Goal: Task Accomplishment & Management: Complete application form

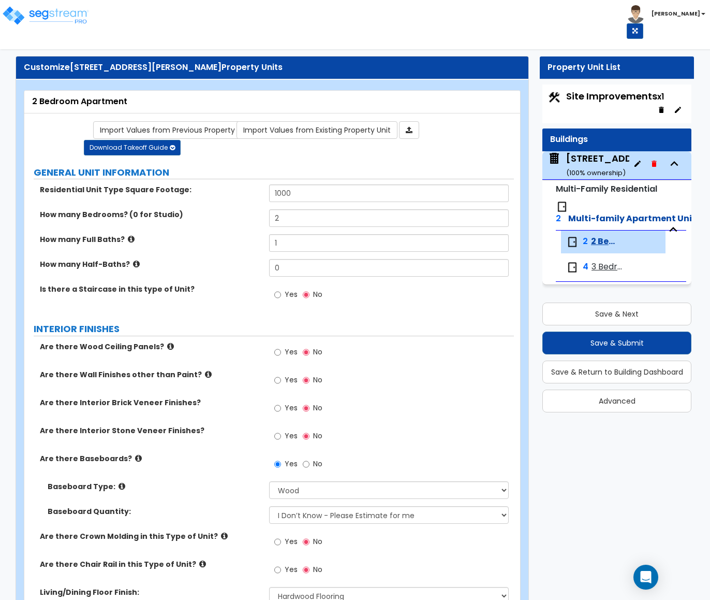
select select "1"
select select "2"
select select "1"
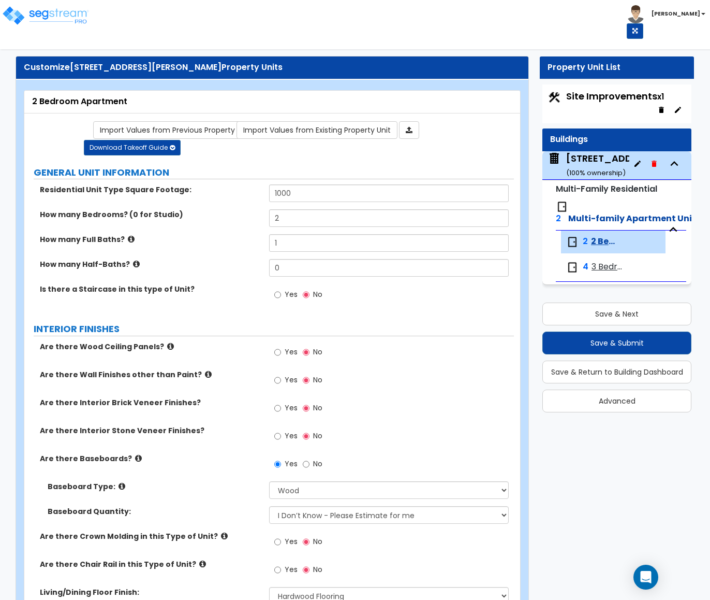
select select "3"
select select "1"
select select "2"
select select "1"
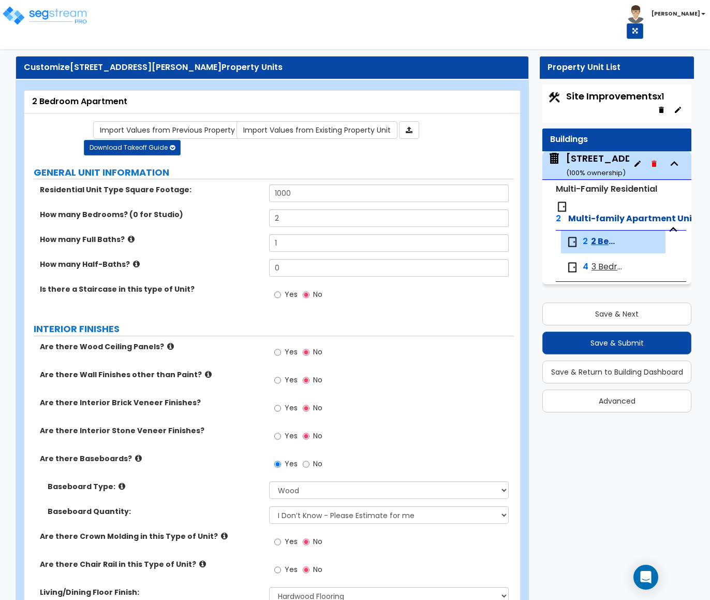
select select "1"
select select "6"
select select "2"
select select "3"
select select "1"
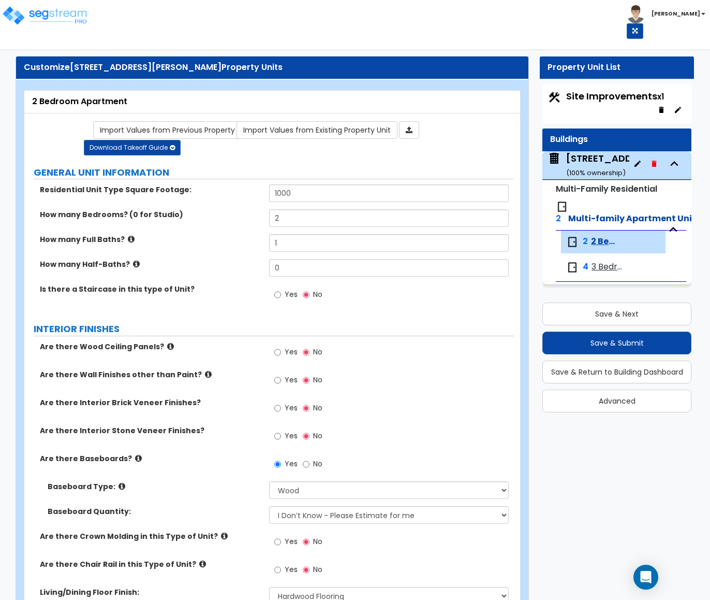
select select "1"
select select "5"
select select "3"
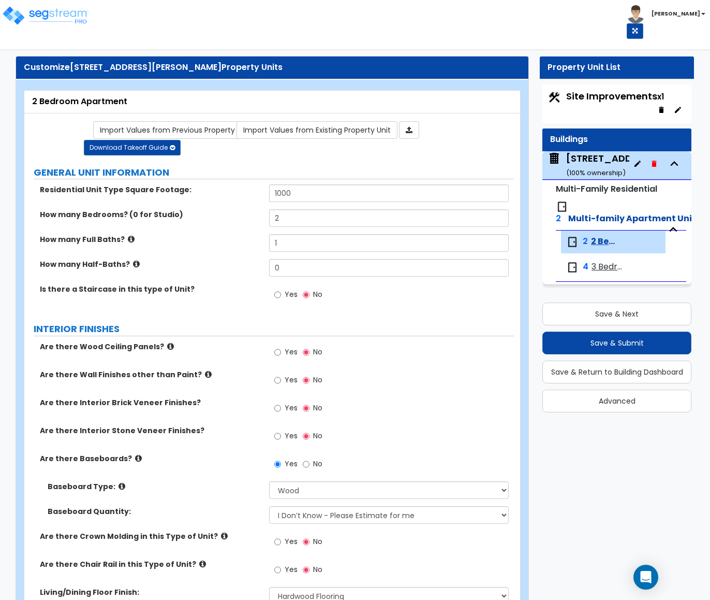
select select "3"
select select "1"
select select "5"
select select "1"
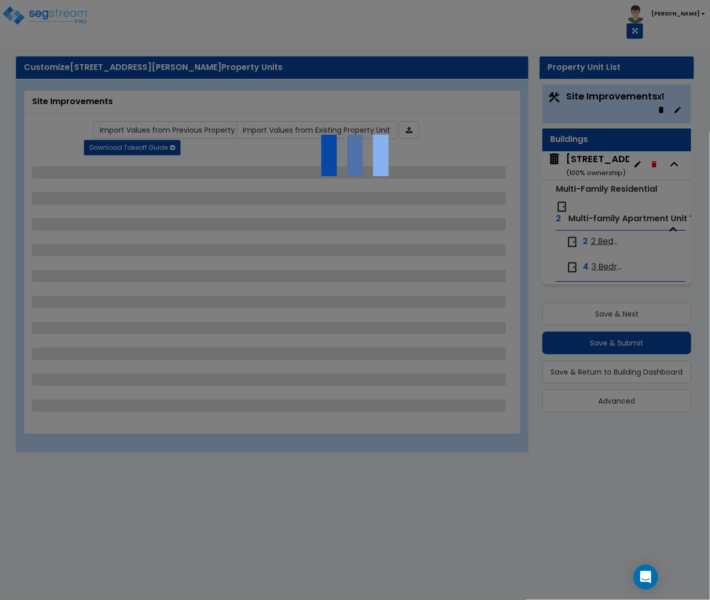
select select "2"
select select "1"
select select "4"
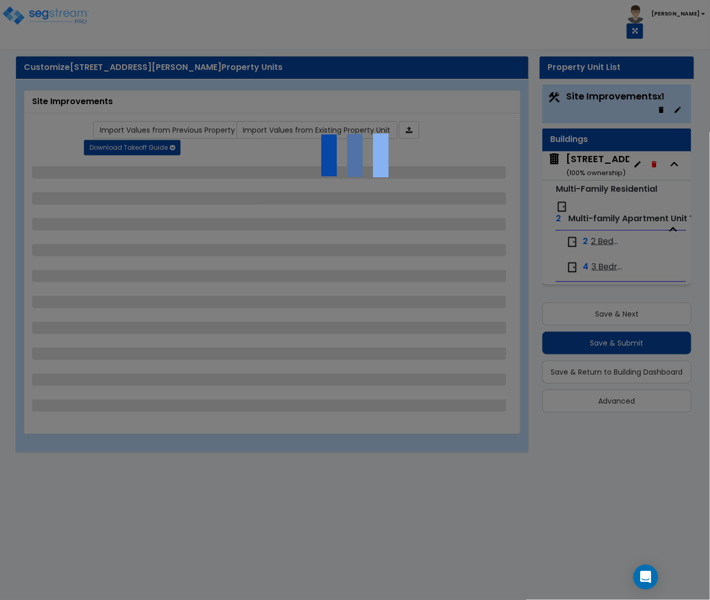
select select "1"
select select "2"
select select "1"
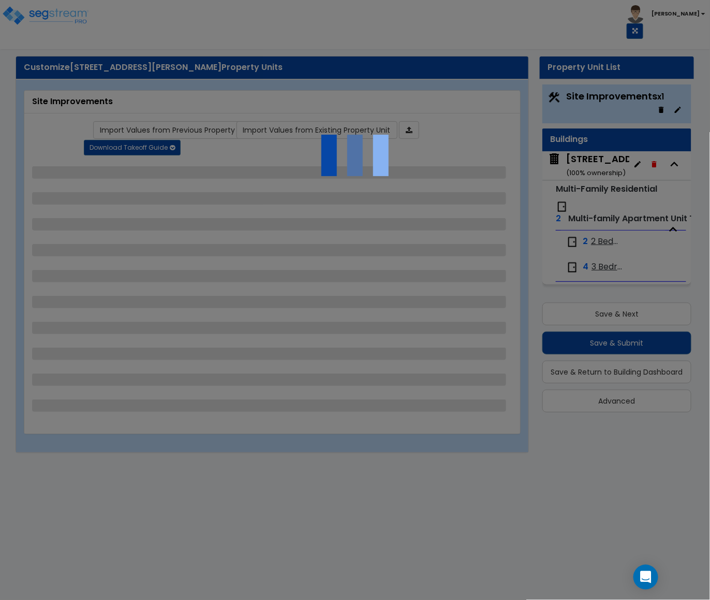
select select "1"
select select "2"
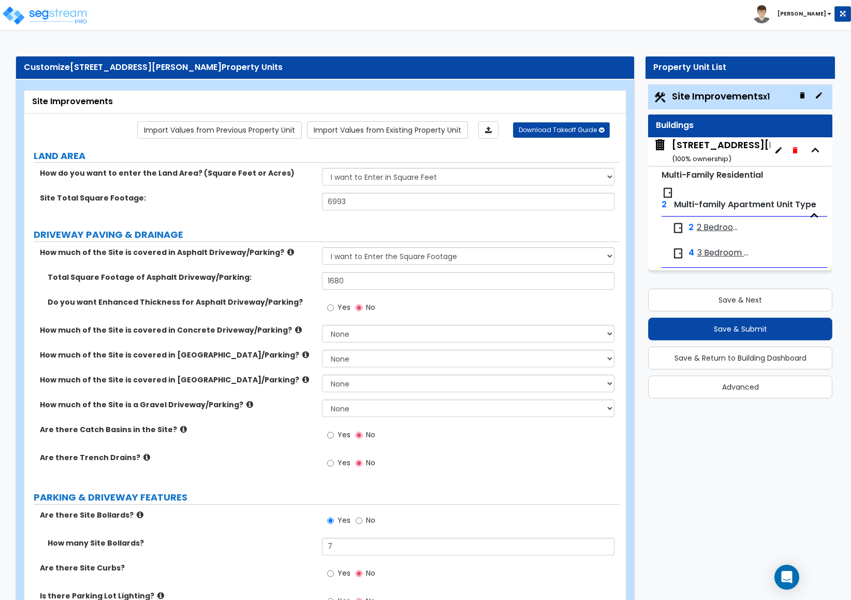
click at [269, 238] on label "DRIVEWAY PAVING & DRAINAGE" at bounding box center [327, 234] width 586 height 13
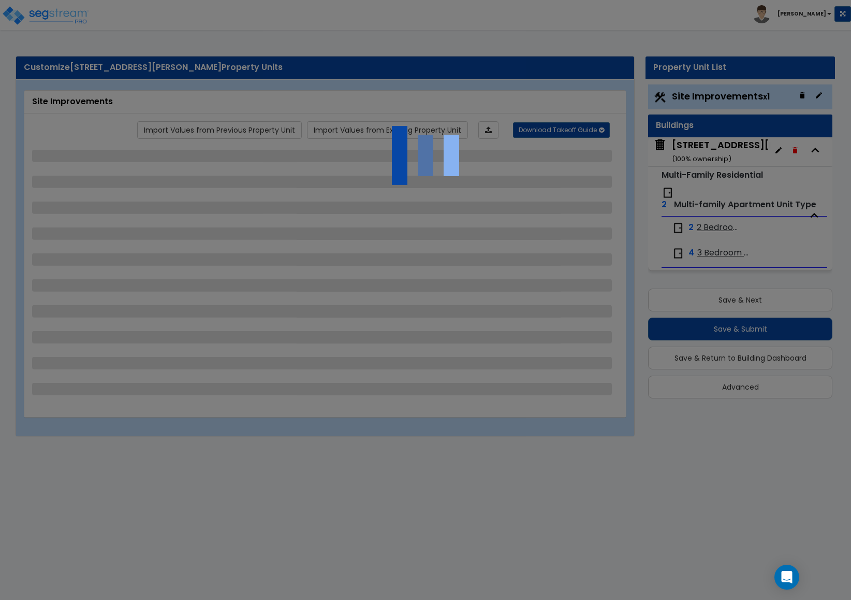
select select "2"
select select "1"
select select "4"
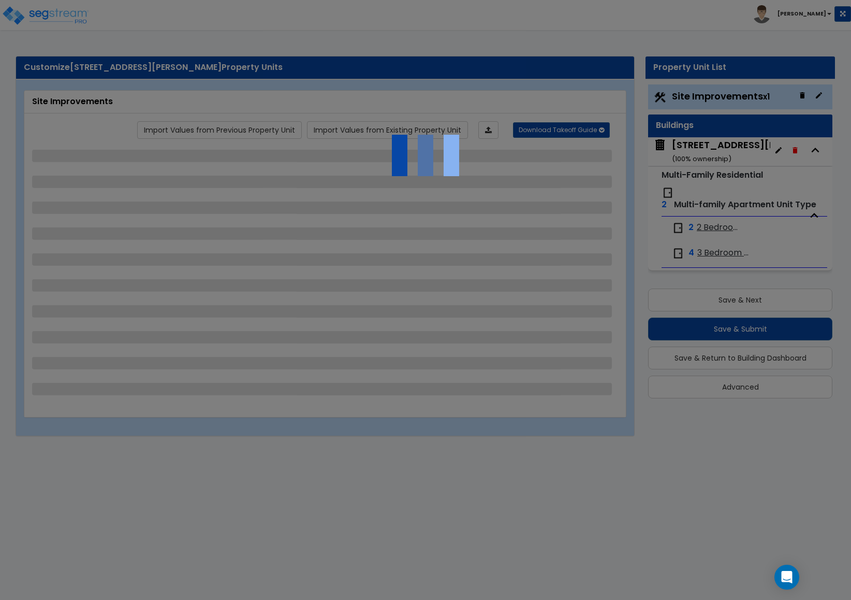
select select "1"
select select "2"
select select "1"
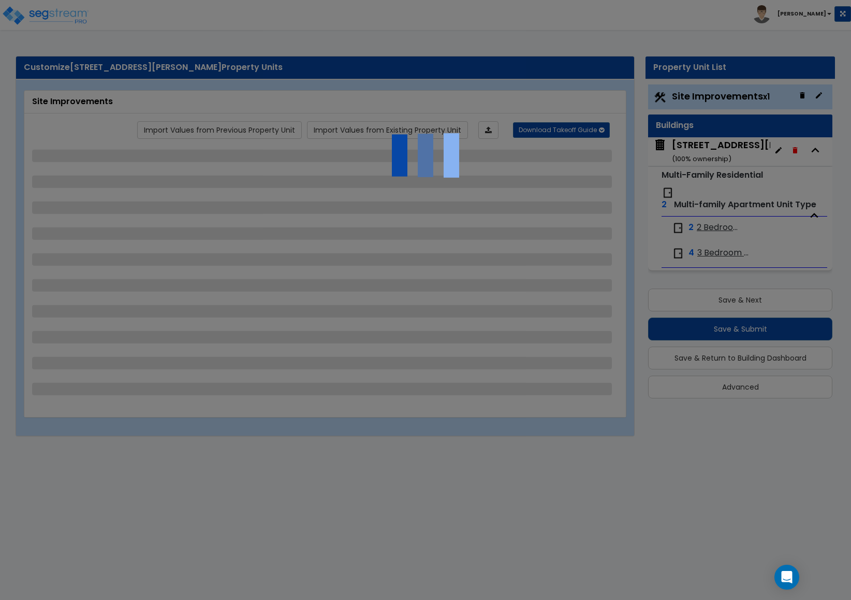
select select "1"
select select "2"
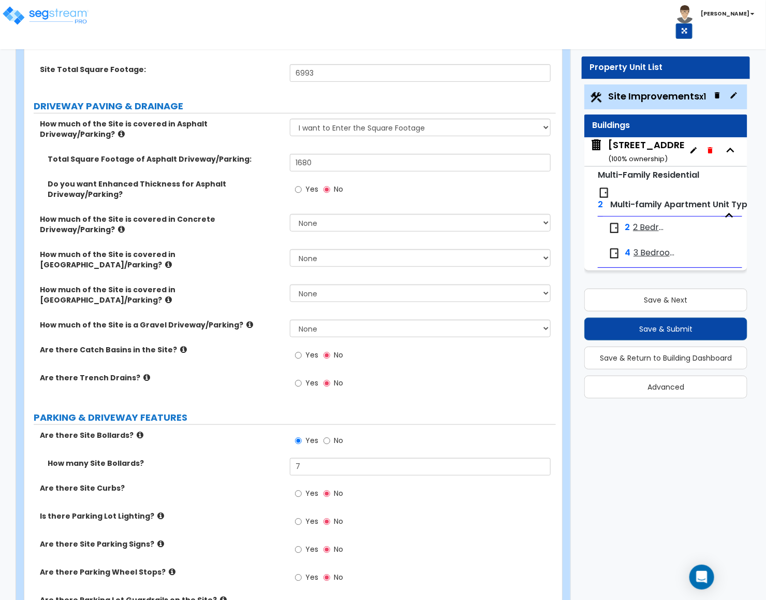
scroll to position [311, 0]
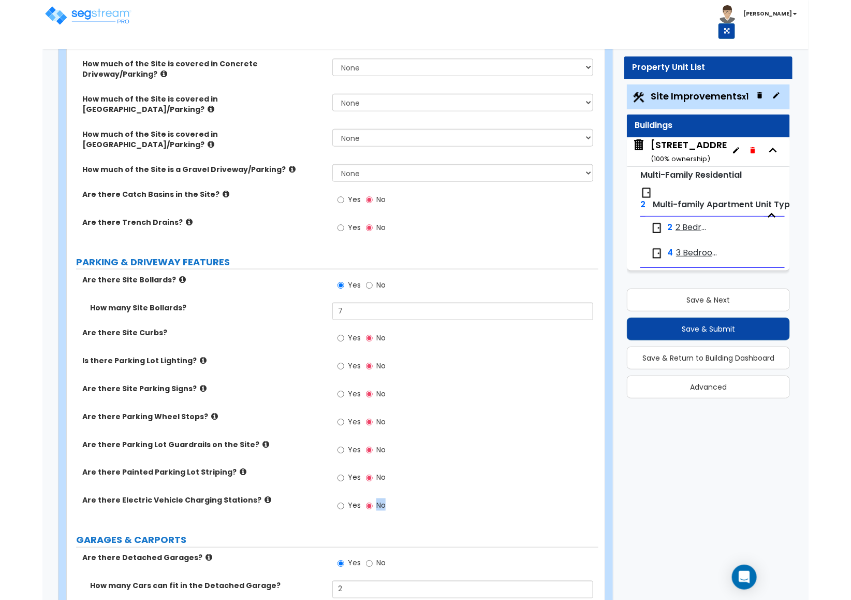
scroll to position [358, 0]
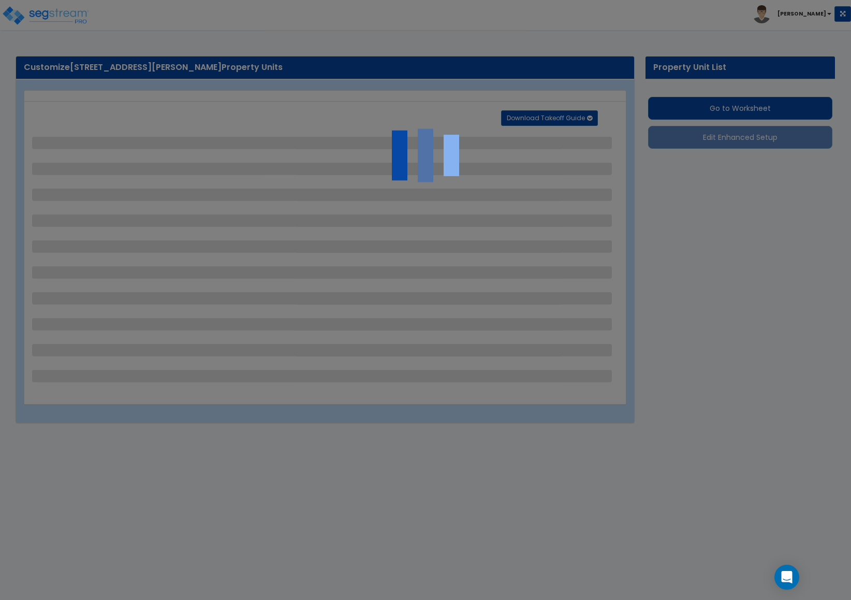
select select "2"
select select "1"
select select "4"
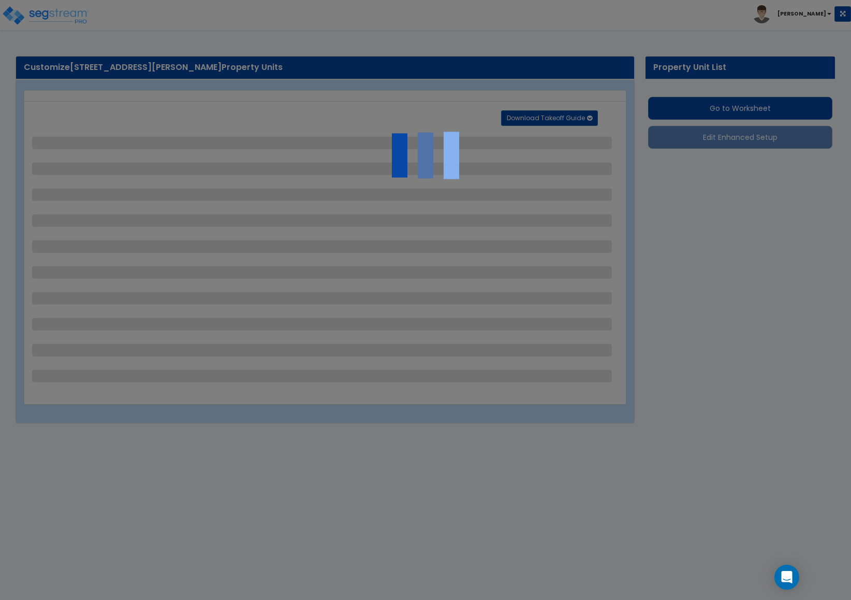
select select "1"
select select "2"
select select "1"
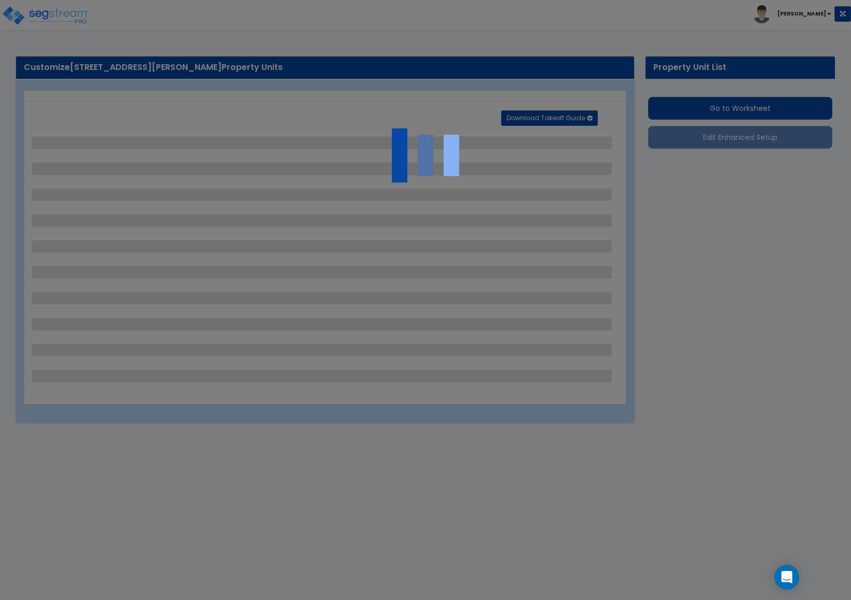
select select "1"
select select "2"
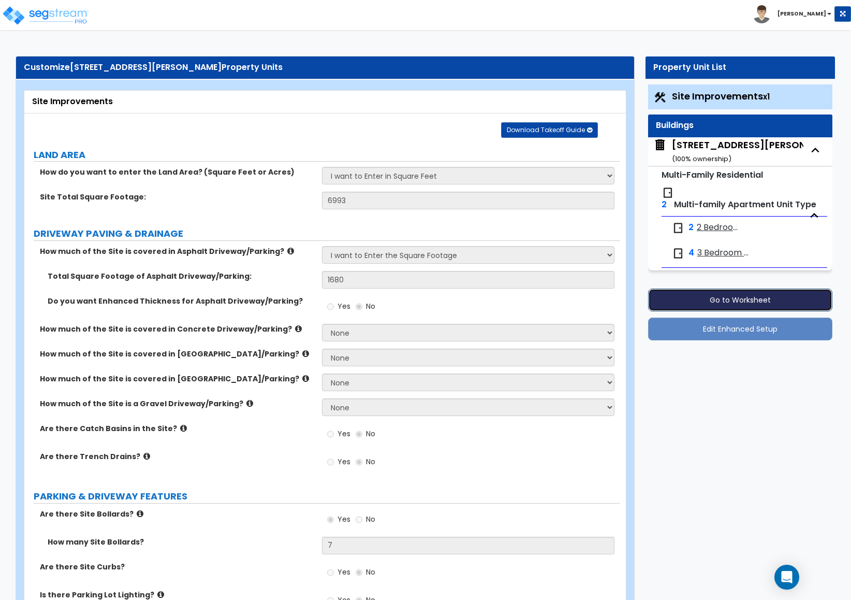
click at [715, 299] on button "Go to Worksheet" at bounding box center [740, 299] width 184 height 23
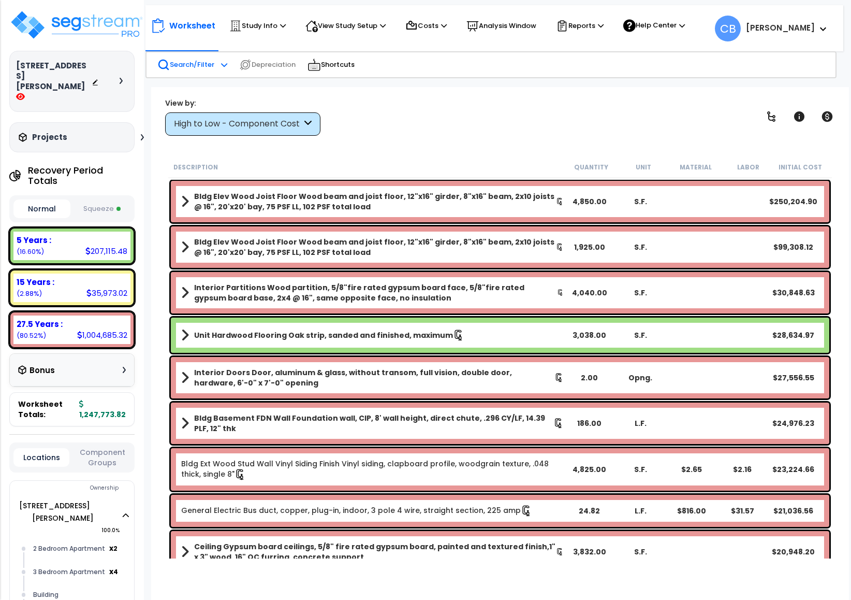
click at [188, 59] on p "Search/Filter" at bounding box center [185, 65] width 57 height 12
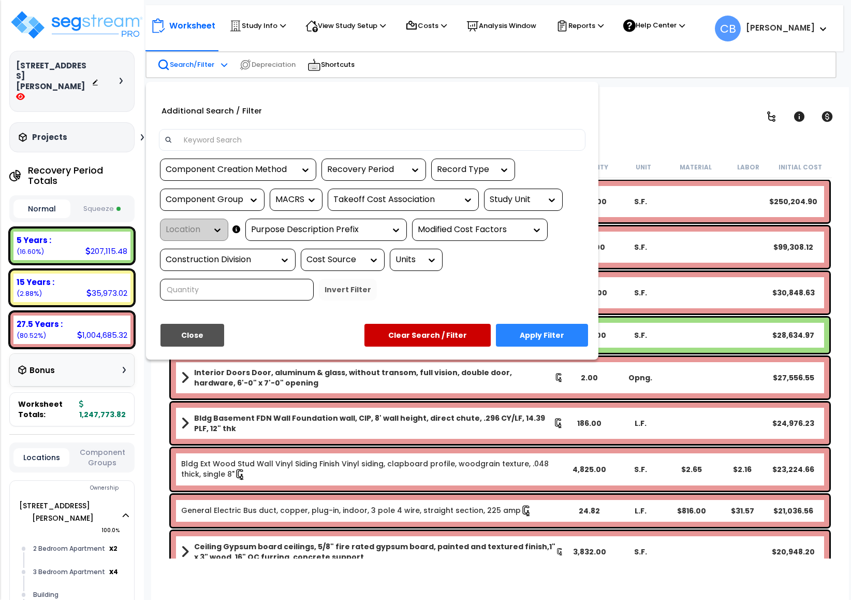
click at [215, 130] on div at bounding box center [372, 140] width 427 height 22
click at [224, 143] on input at bounding box center [379, 140] width 402 height 16
paste input "Bldg Elev Wood Joist Floor Wood framing, heavy mill timber, beams and girders, …"
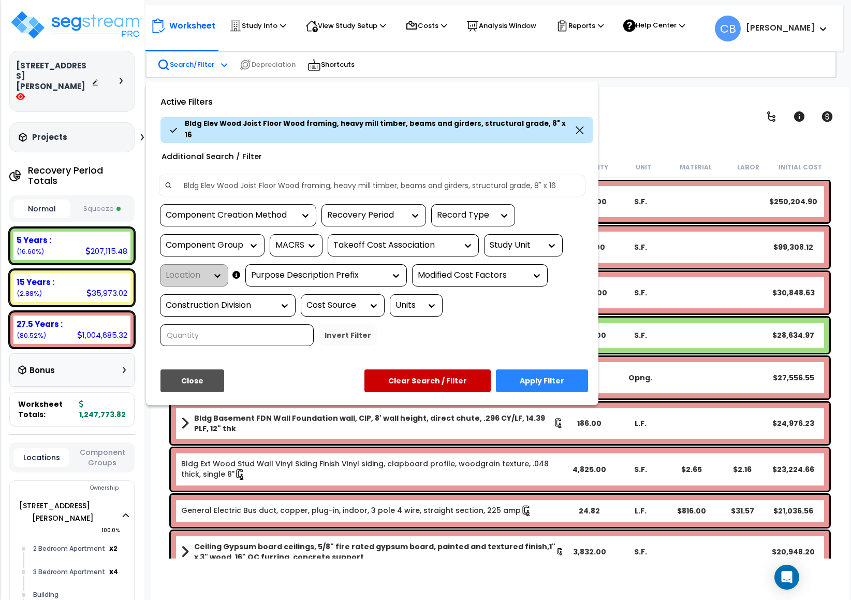
type input "Bldg Elev Wood Joist Floor Wood framing, heavy mill timber, beams and girders, …"
click at [544, 376] on button "Apply Filter" at bounding box center [542, 380] width 92 height 23
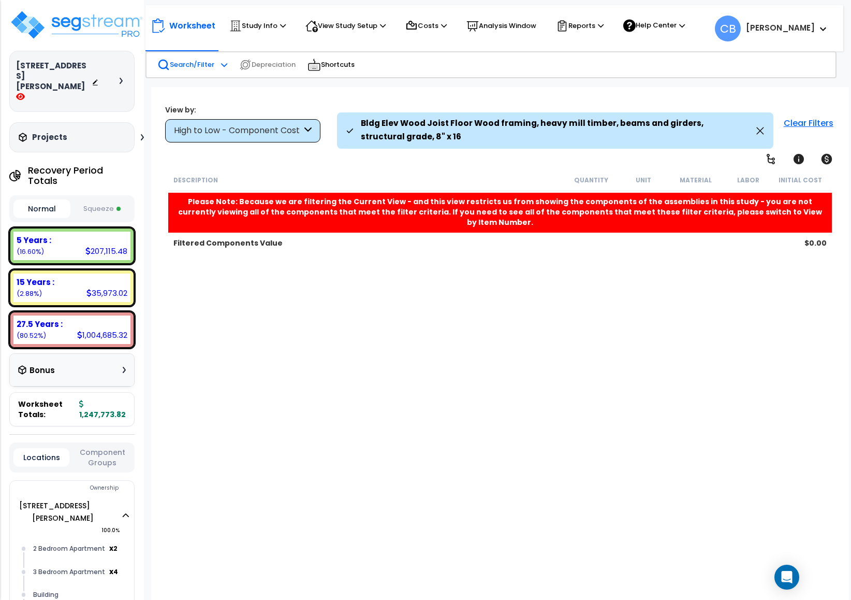
click at [760, 137] on div "Bldg Elev Wood Joist Floor Wood framing, heavy mill timber, beams and girders, …" at bounding box center [554, 130] width 417 height 36
click at [752, 131] on div "Bldg Elev Wood Joist Floor Wood framing, heavy mill timber, beams and girders, …" at bounding box center [554, 130] width 417 height 36
click at [754, 131] on div "Bldg Elev Wood Joist Floor Wood framing, heavy mill timber, beams and girders, …" at bounding box center [554, 130] width 417 height 36
click at [757, 128] on icon at bounding box center [761, 131] width 8 height 8
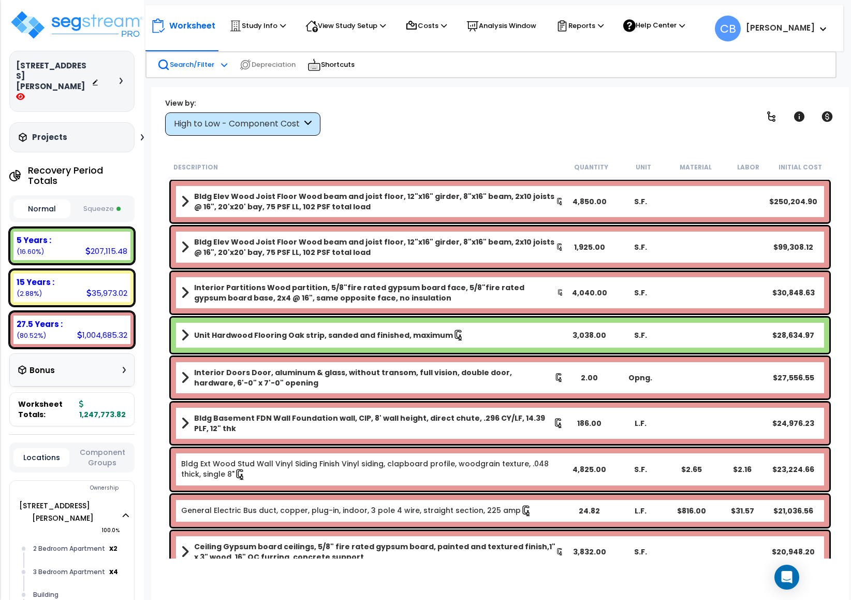
click at [196, 63] on p "Search/Filter" at bounding box center [185, 65] width 57 height 12
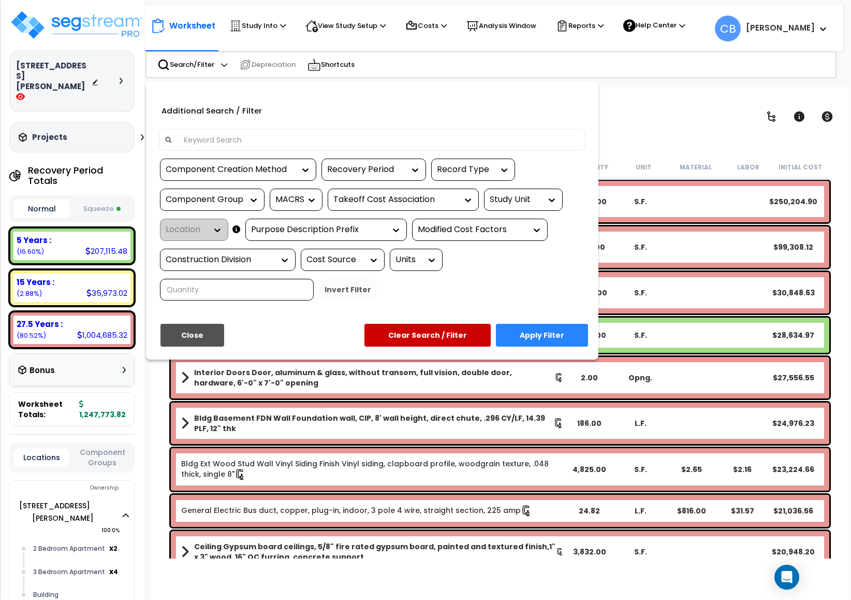
click at [220, 147] on input at bounding box center [379, 140] width 402 height 16
paste input "Bldg Elev Wood Joist Floor Wood framing, heavy mill timber, beams and girders, …"
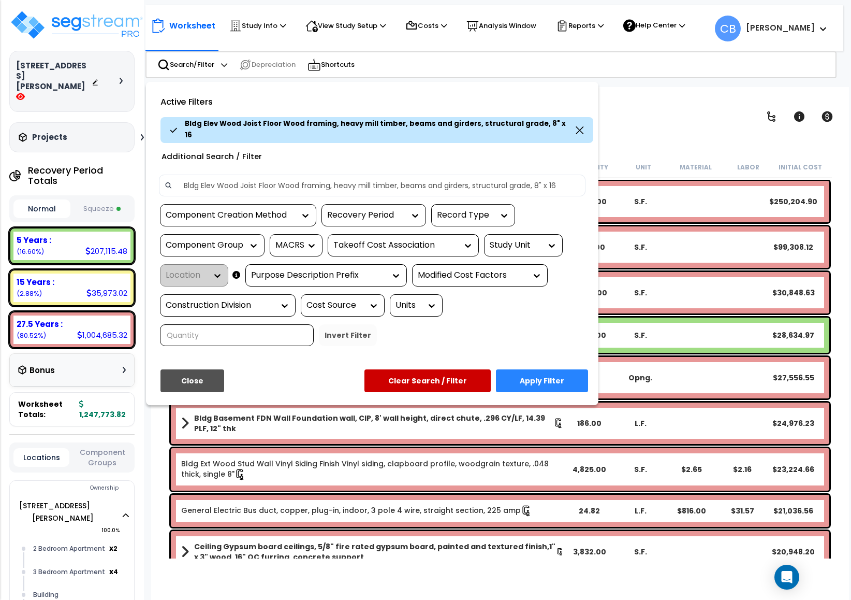
drag, startPoint x: 245, startPoint y: 190, endPoint x: 591, endPoint y: 195, distance: 345.4
click at [591, 195] on div "Bldg Elev Wood Joist Floor Wood framing, heavy mill timber, beams and girders, …" at bounding box center [372, 189] width 442 height 30
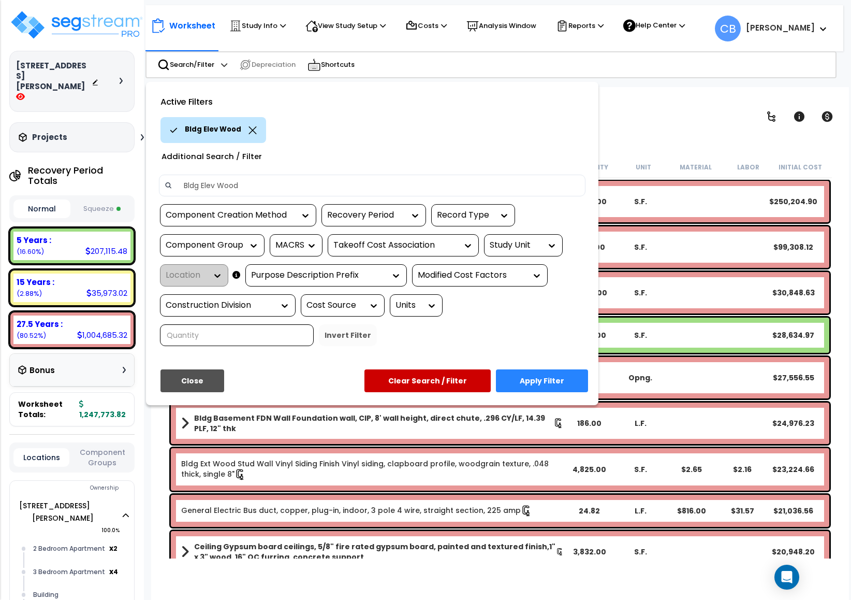
type input "Bldg Elev Wood"
click at [562, 381] on button "Apply Filter" at bounding box center [542, 380] width 92 height 23
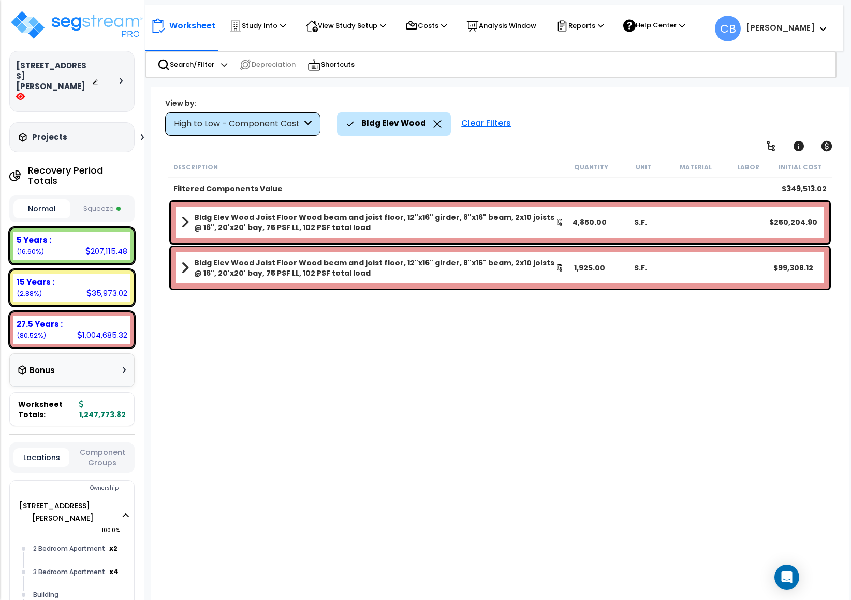
click at [254, 261] on b "Bldg Elev Wood Joist Floor Wood beam and joist floor, 12"x16" girder, 8"x16" be…" at bounding box center [375, 267] width 362 height 21
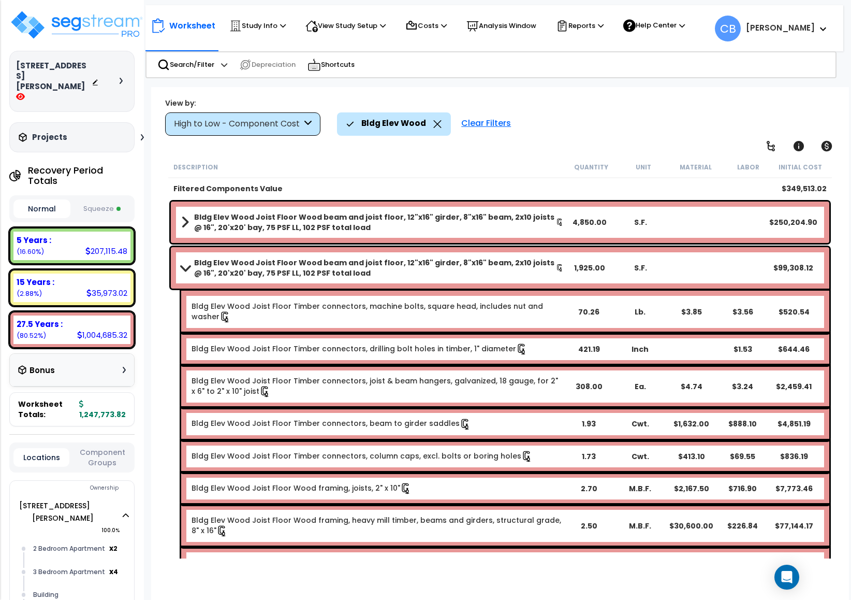
click at [235, 221] on b "Bldg Elev Wood Joist Floor Wood beam and joist floor, 12"x16" girder, 8"x16" be…" at bounding box center [375, 222] width 362 height 21
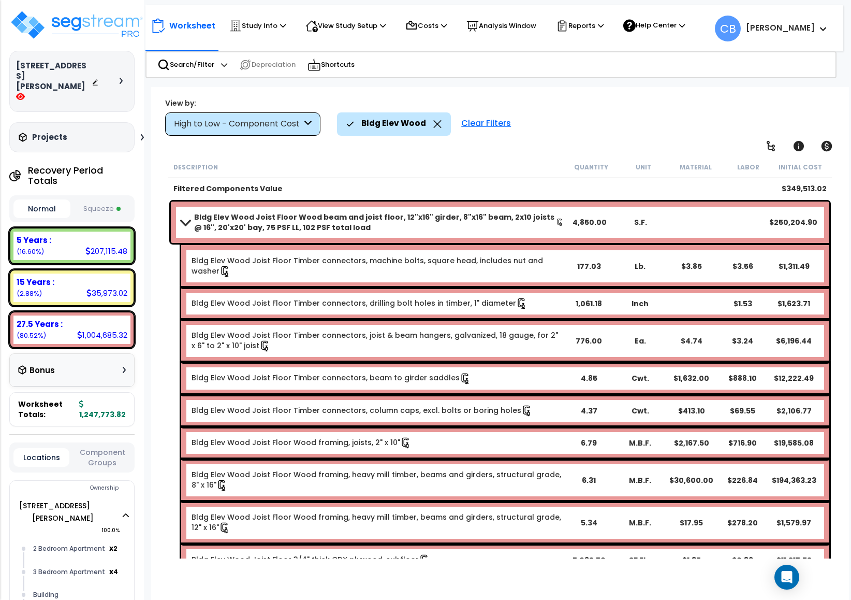
click at [233, 223] on b "Bldg Elev Wood Joist Floor Wood beam and joist floor, 12"x16" girder, 8"x16" be…" at bounding box center [375, 222] width 362 height 21
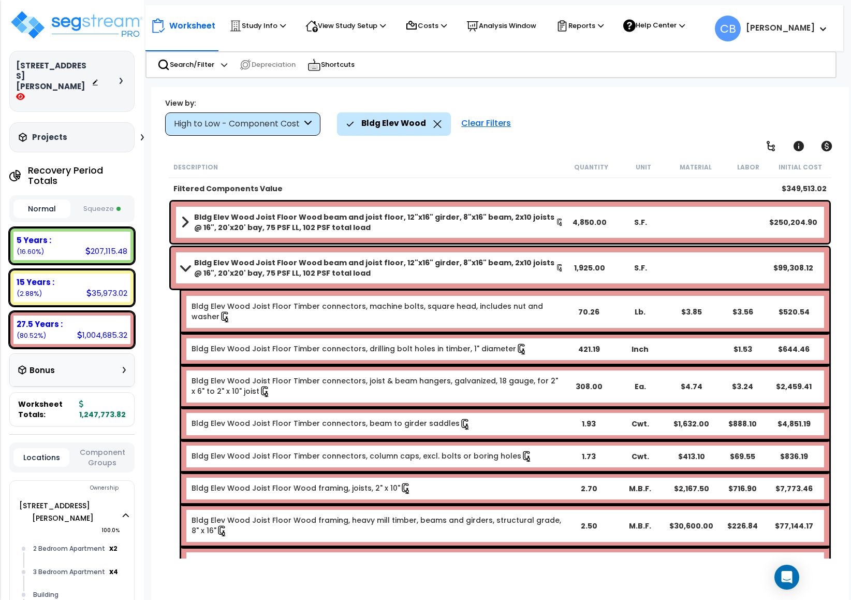
click at [199, 257] on b "Bldg Elev Wood Joist Floor Wood beam and joist floor, 12"x16" girder, 8"x16" be…" at bounding box center [375, 267] width 362 height 21
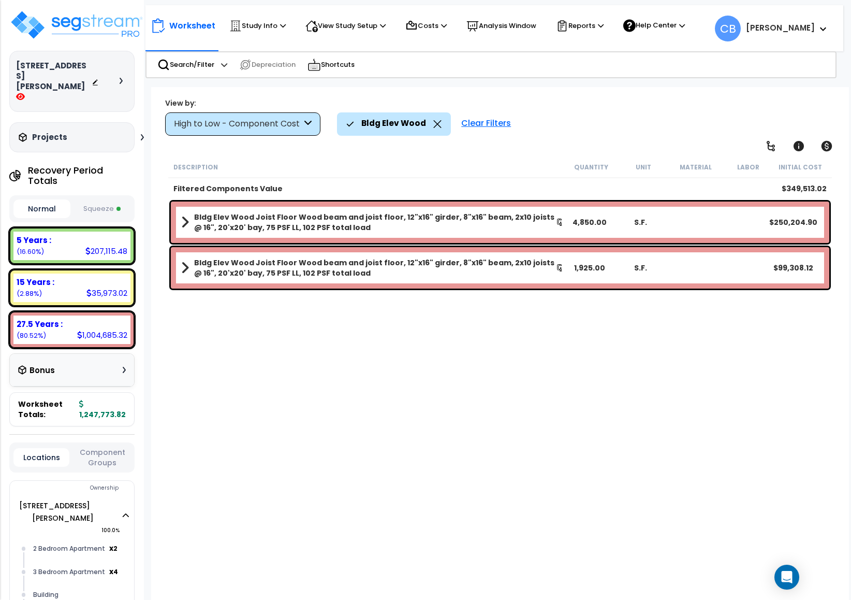
click at [194, 215] on b "Bldg Elev Wood Joist Floor Wood beam and joist floor, 12"x16" girder, 8"x16" be…" at bounding box center [375, 222] width 362 height 21
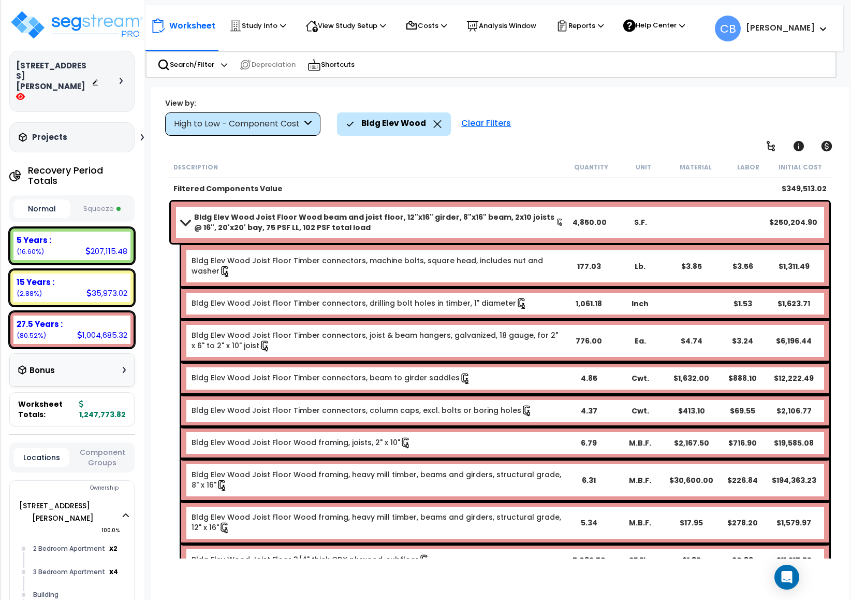
click at [196, 221] on b "Bldg Elev Wood Joist Floor Wood beam and joist floor, 12"x16" girder, 8"x16" be…" at bounding box center [375, 222] width 362 height 21
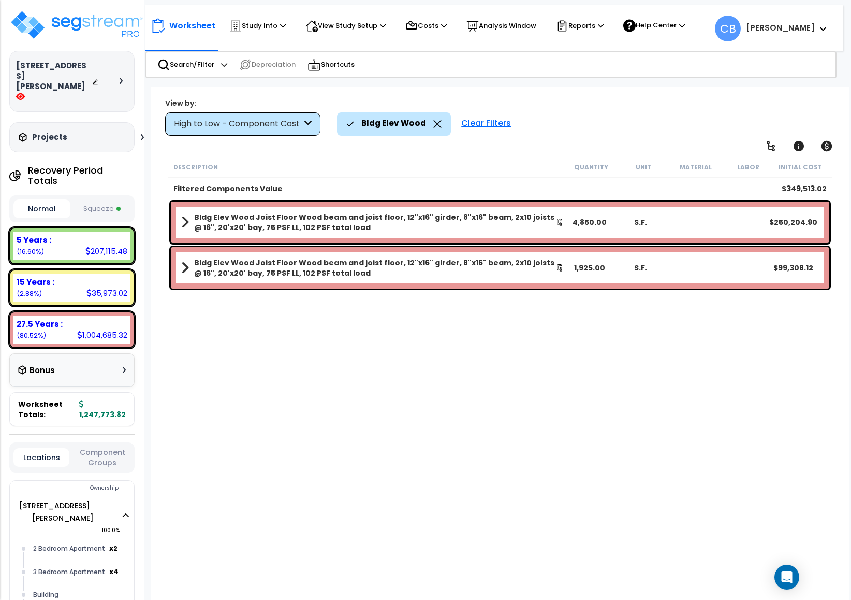
click at [197, 269] on b "Bldg Elev Wood Joist Floor Wood beam and joist floor, 12"x16" girder, 8"x16" be…" at bounding box center [375, 267] width 362 height 21
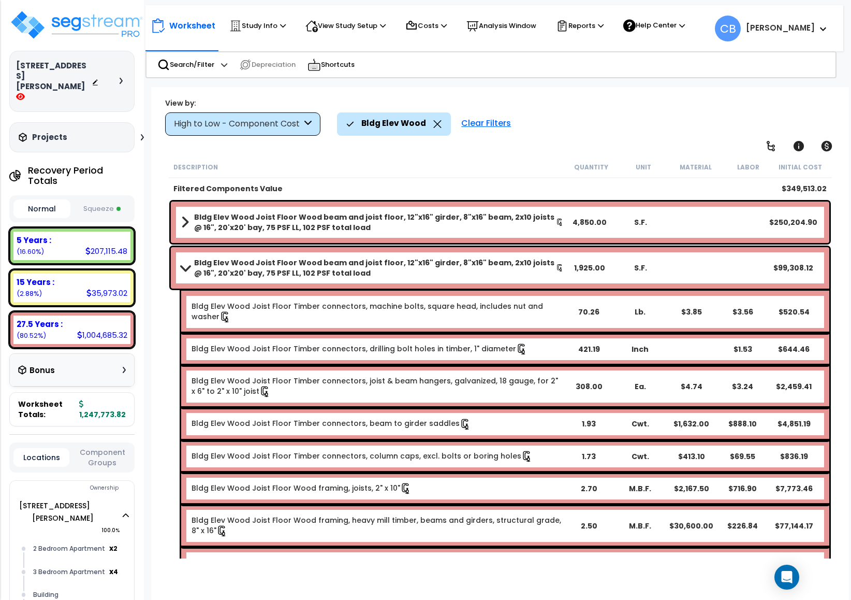
click at [204, 277] on b "Bldg Elev Wood Joist Floor Wood beam and joist floor, 12"x16" girder, 8"x16" be…" at bounding box center [375, 267] width 362 height 21
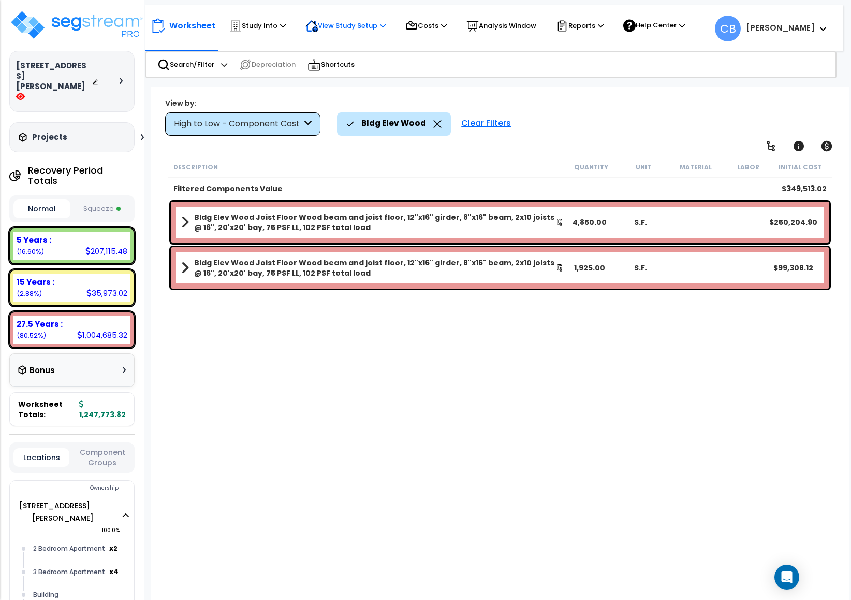
click at [365, 25] on p "View Study Setup" at bounding box center [346, 26] width 80 height 12
click at [328, 224] on b "Bldg Elev Wood Joist Floor Wood beam and joist floor, 12"x16" girder, 8"x16" be…" at bounding box center [375, 222] width 362 height 21
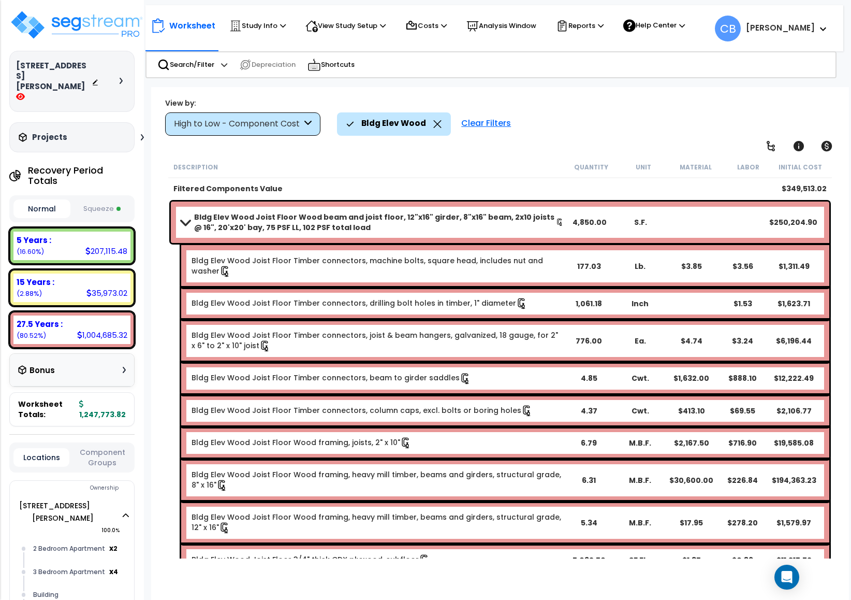
click at [328, 224] on b "Bldg Elev Wood Joist Floor Wood beam and joist floor, 12"x16" girder, 8"x16" be…" at bounding box center [375, 222] width 362 height 21
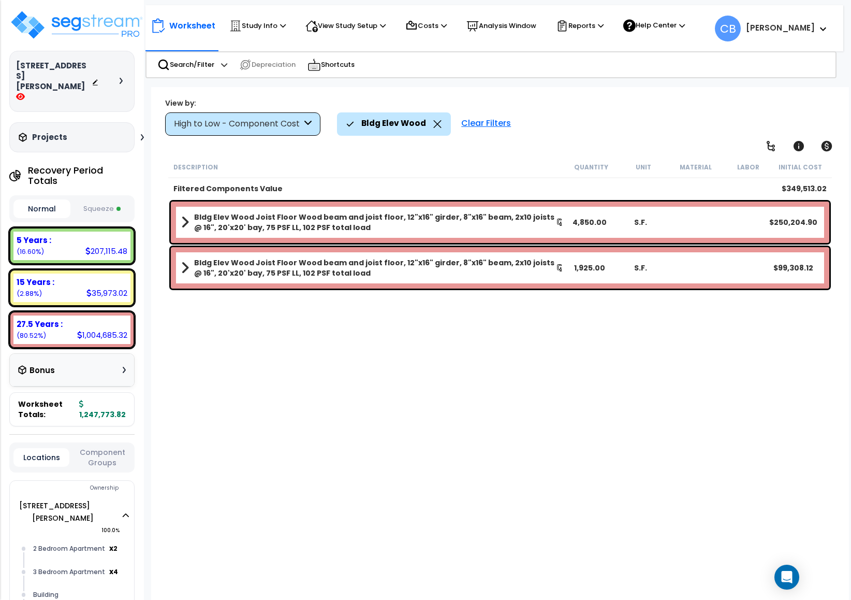
click at [257, 215] on b "Bldg Elev Wood Joist Floor Wood beam and joist floor, 12"x16" girder, 8"x16" be…" at bounding box center [375, 222] width 362 height 21
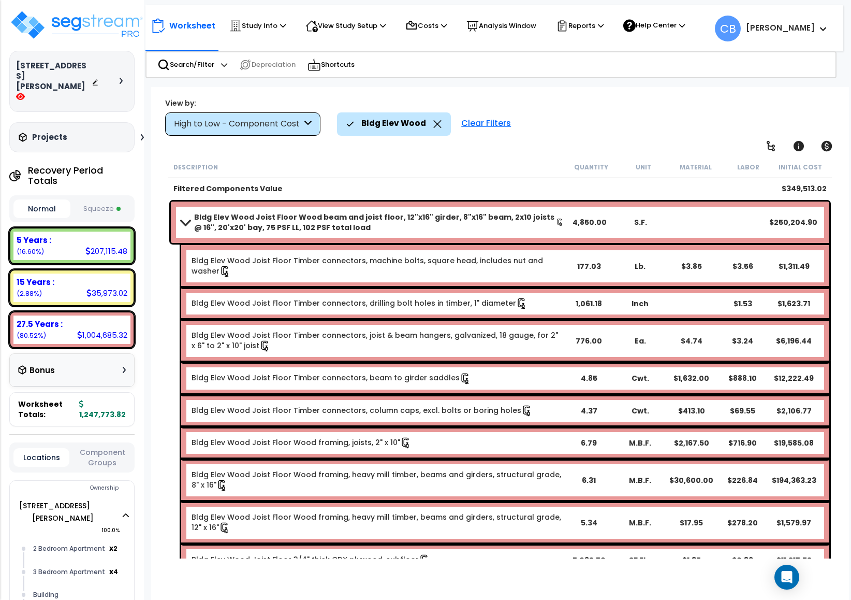
scroll to position [55, 0]
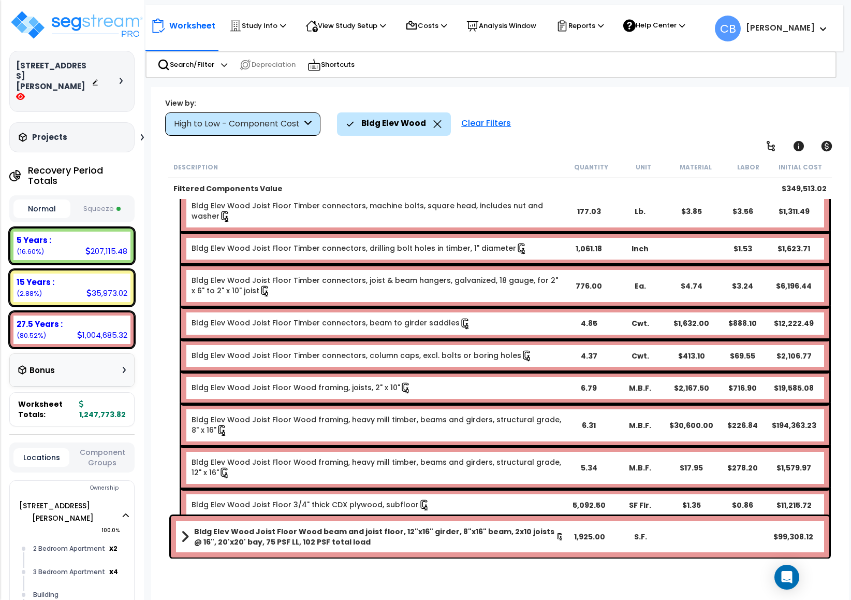
click at [250, 533] on b "Bldg Elev Wood Joist Floor Wood beam and joist floor, 12"x16" girder, 8"x16" be…" at bounding box center [375, 536] width 362 height 21
click at [249, 531] on b "Bldg Elev Wood Joist Floor Wood beam and joist floor, 12"x16" girder, 8"x16" be…" at bounding box center [375, 536] width 362 height 21
click at [245, 523] on div "Bldg Elev Wood Joist Floor Wood beam and joist floor, 12"x16" girder, 8"x16" be…" at bounding box center [500, 536] width 659 height 41
click at [229, 538] on b "Bldg Elev Wood Joist Floor Wood beam and joist floor, 12"x16" girder, 8"x16" be…" at bounding box center [375, 536] width 362 height 21
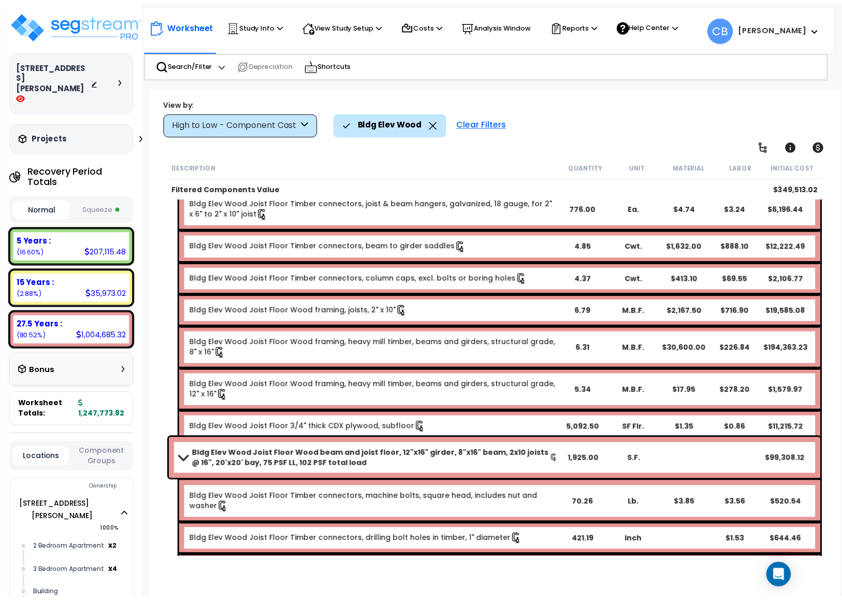
scroll to position [0, 0]
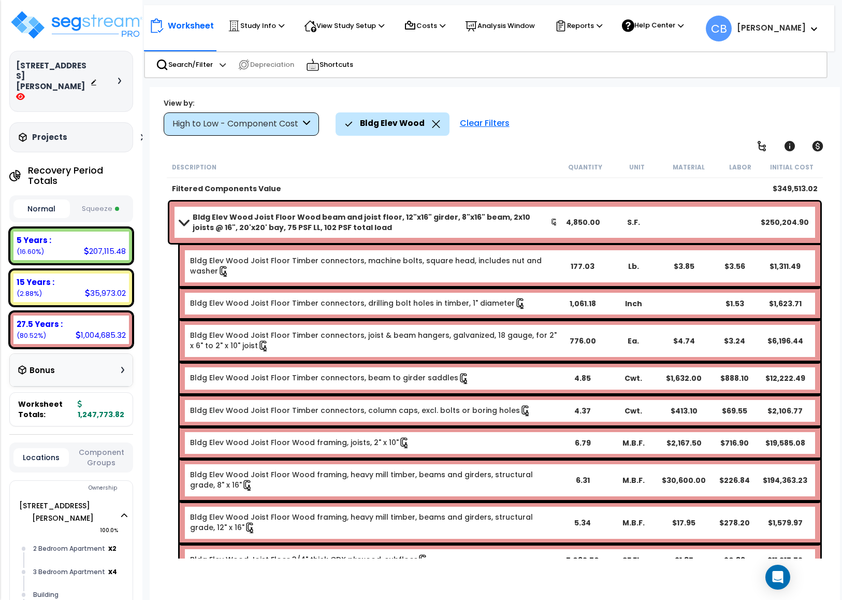
click at [225, 215] on b "Bldg Elev Wood Joist Floor Wood beam and joist floor, 12"x16" girder, 8"x16" be…" at bounding box center [372, 222] width 358 height 21
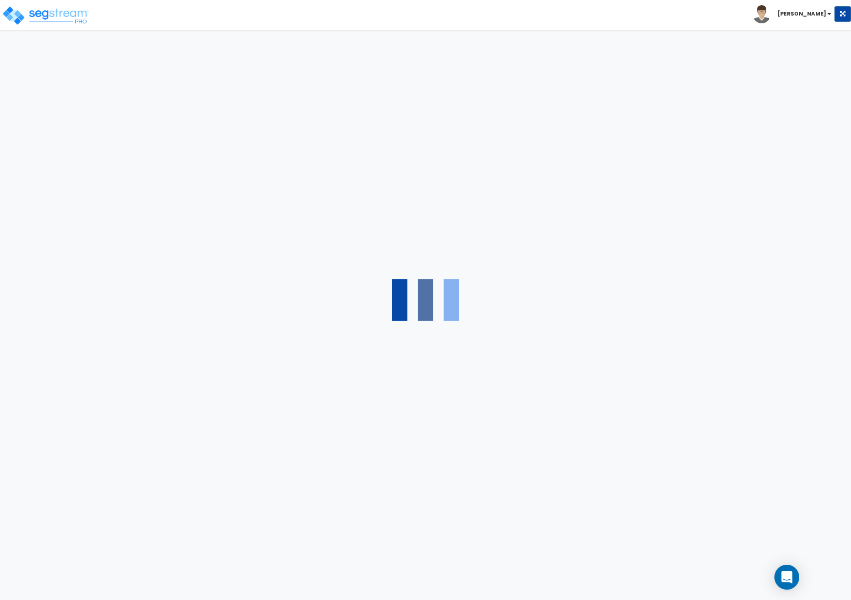
select select "2"
select select "1"
select select "4"
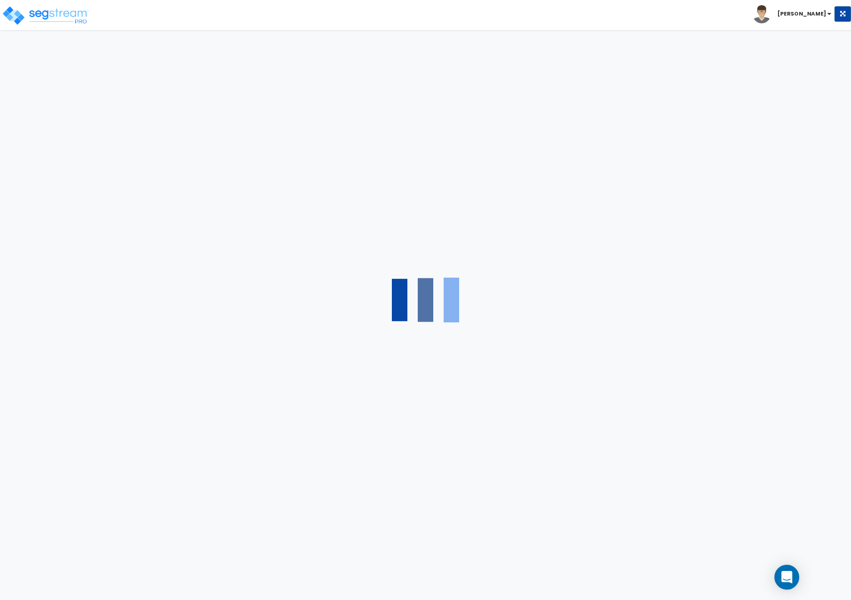
select select "1"
select select "2"
select select "1"
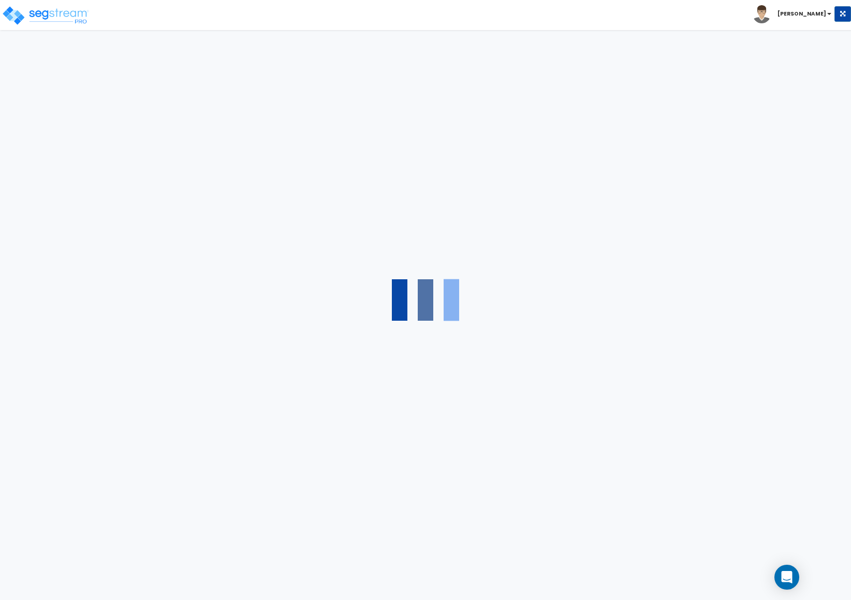
select select "1"
select select "2"
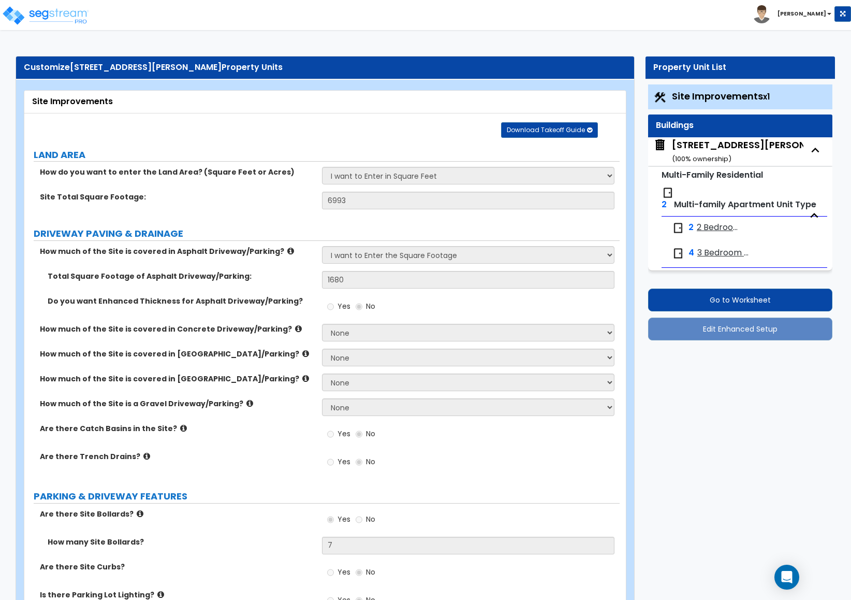
click at [722, 228] on span "2 Bedroom Apartment" at bounding box center [720, 228] width 47 height 12
select select "1"
select select "2"
select select "1"
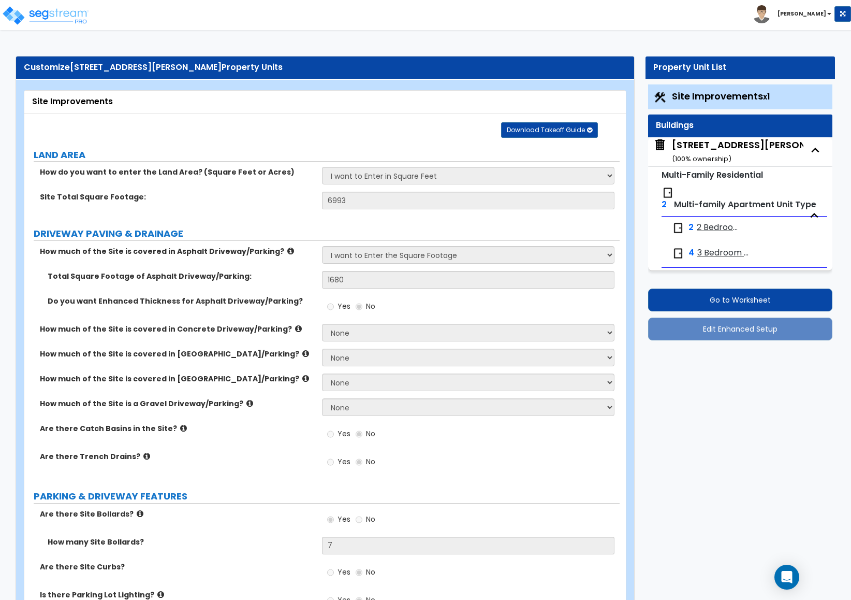
select select "1"
select select "3"
select select "1"
select select "2"
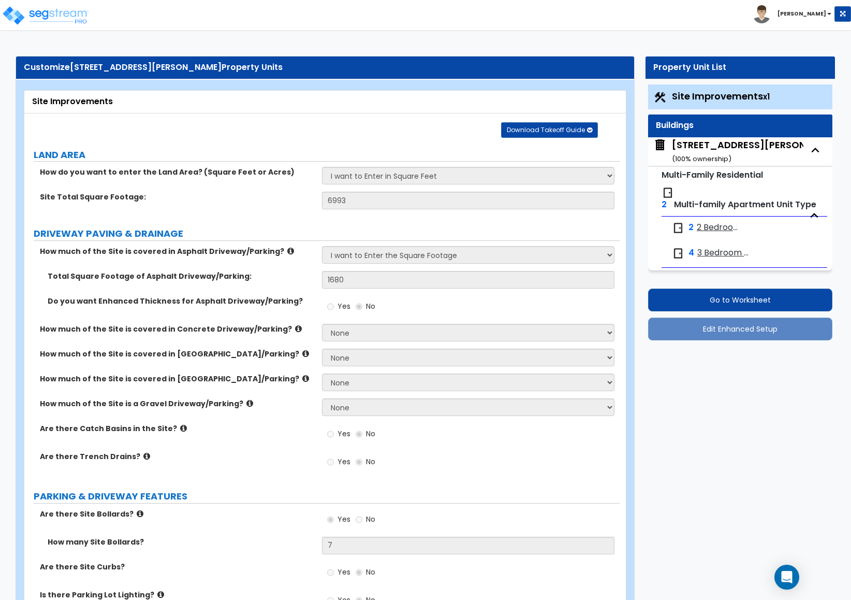
select select "1"
select select "6"
select select "2"
select select "3"
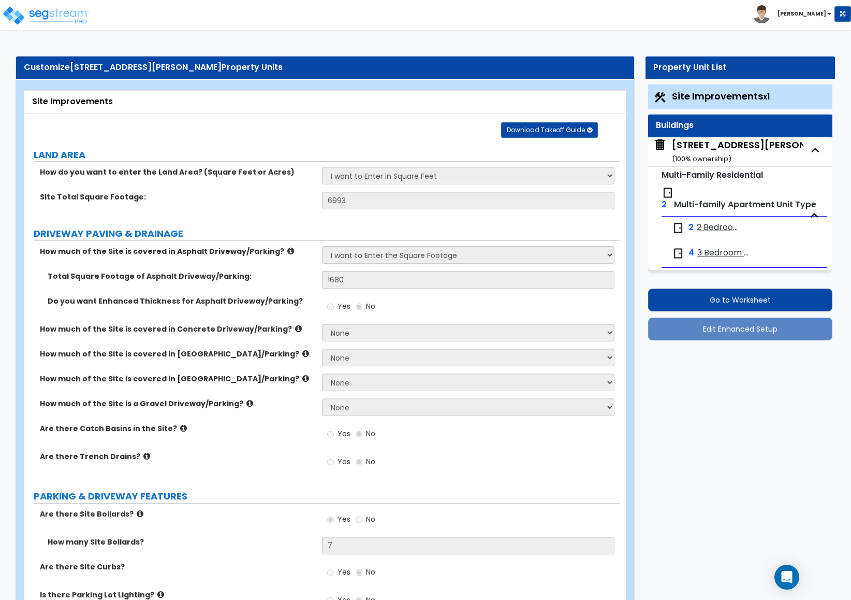
select select "1"
select select "5"
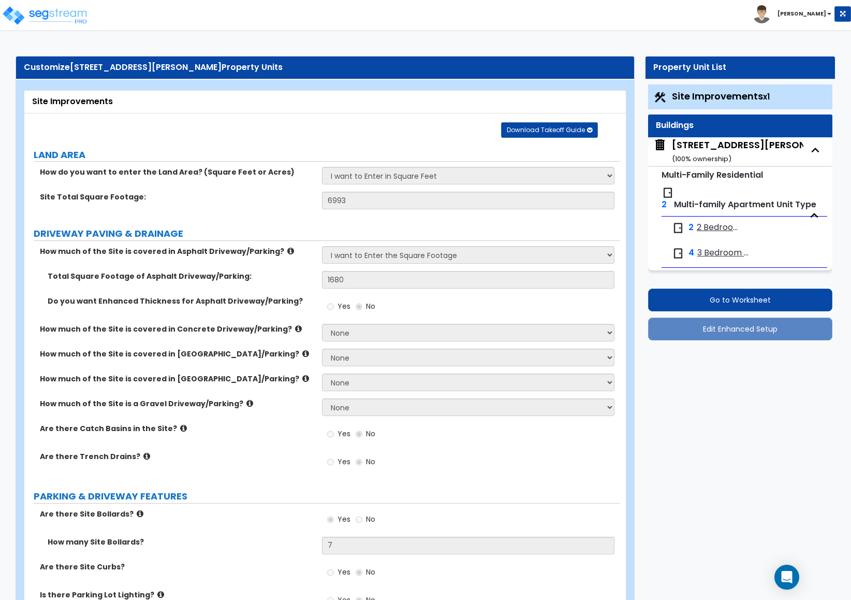
select select "3"
select select "1"
select select "5"
select select "1"
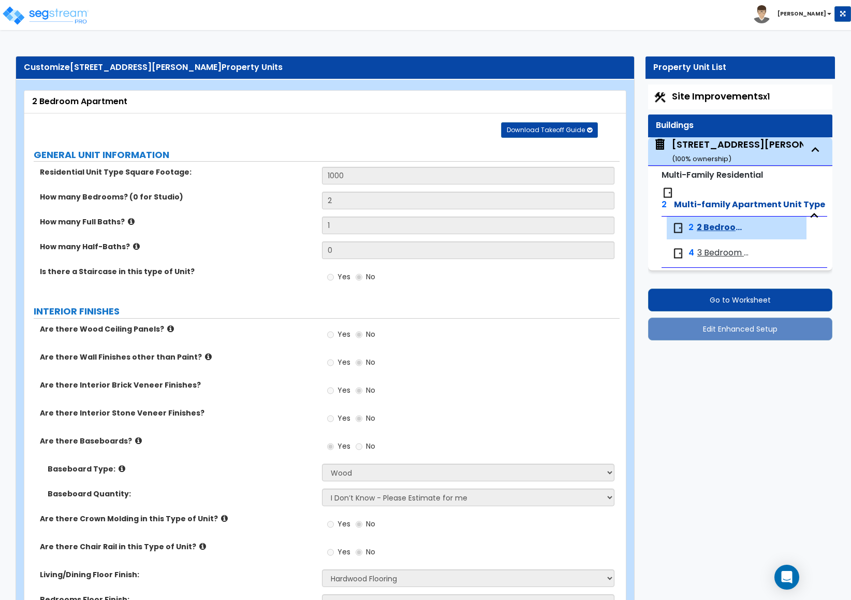
click at [689, 140] on div "143 Skeele St. ( 100 % ownership)" at bounding box center [758, 151] width 173 height 26
select select "7"
select select "1"
select select "5"
select select "2"
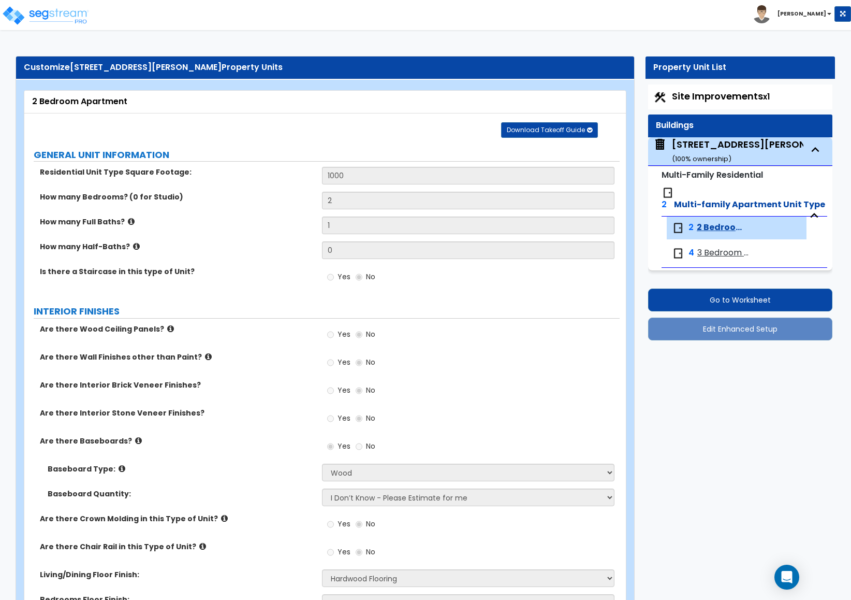
select select "1"
select select "3"
select select "1"
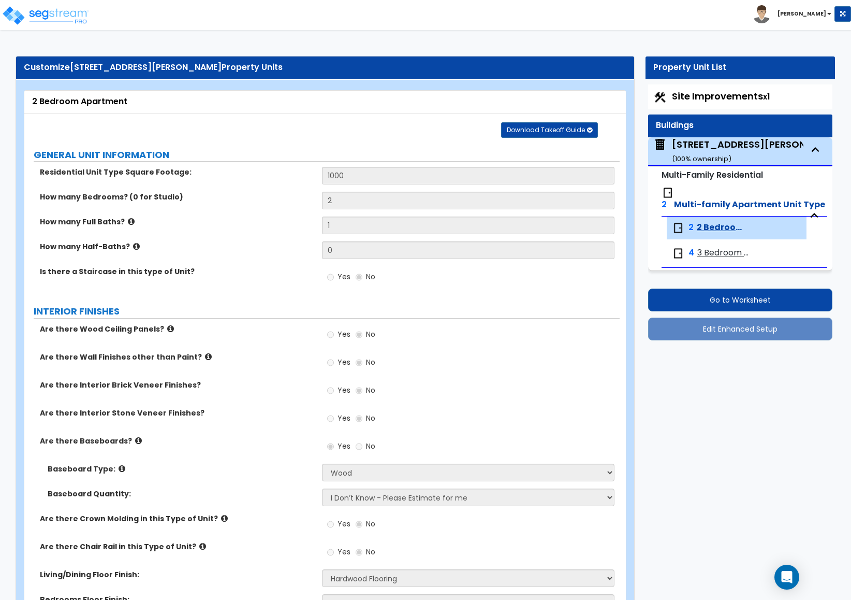
select select "1"
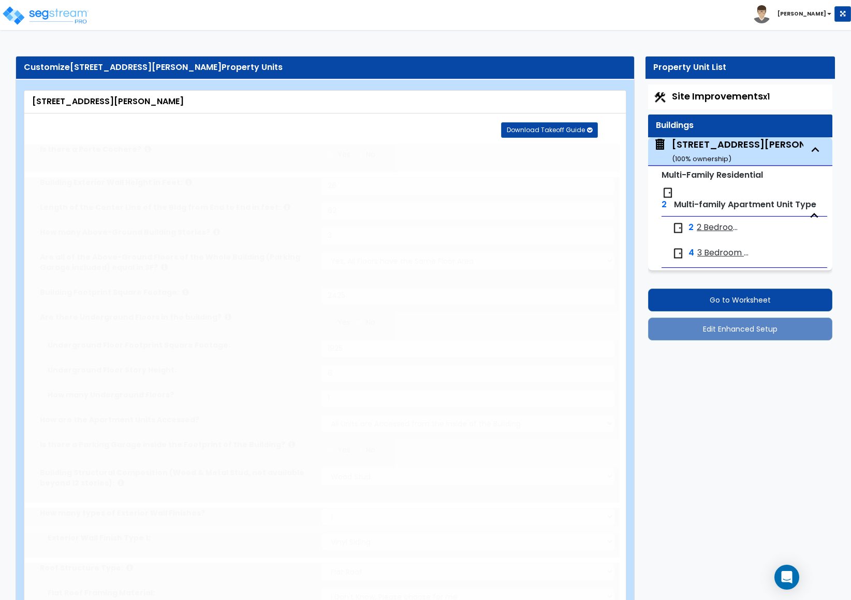
select select "2"
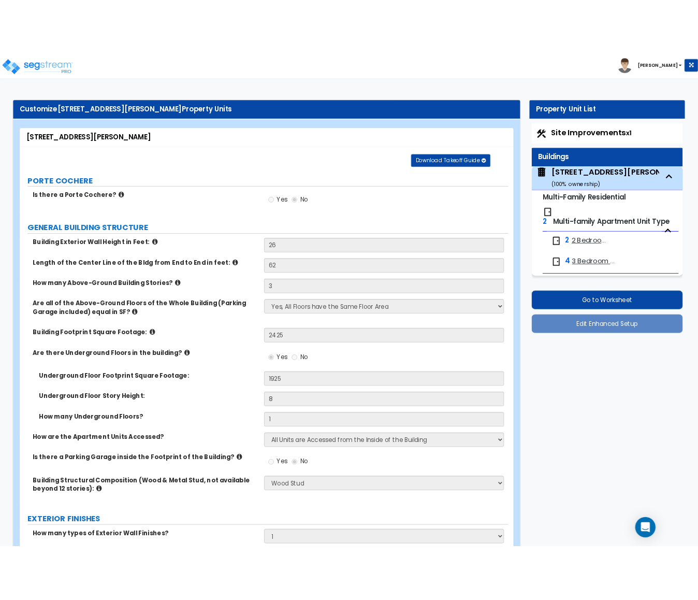
scroll to position [78, 0]
